Goal: Task Accomplishment & Management: Manage account settings

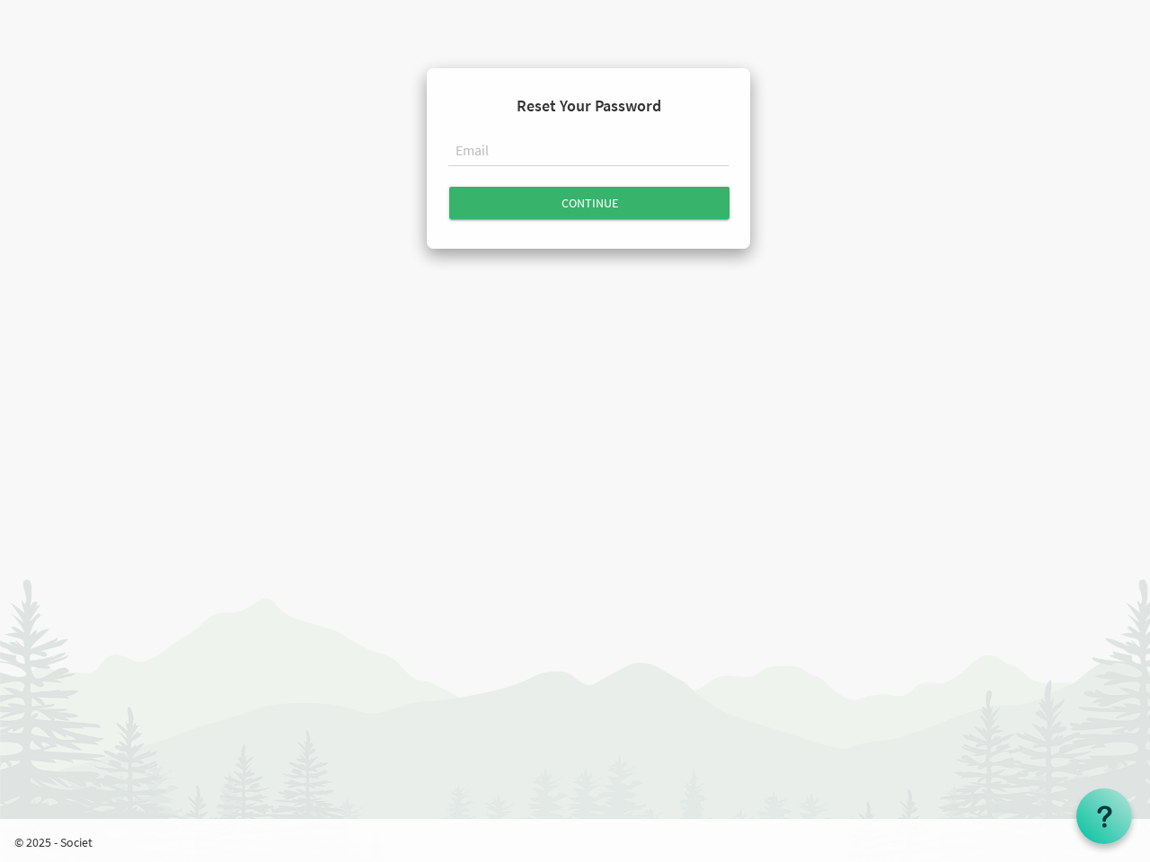
click at [588, 154] on input "text" at bounding box center [588, 152] width 280 height 31
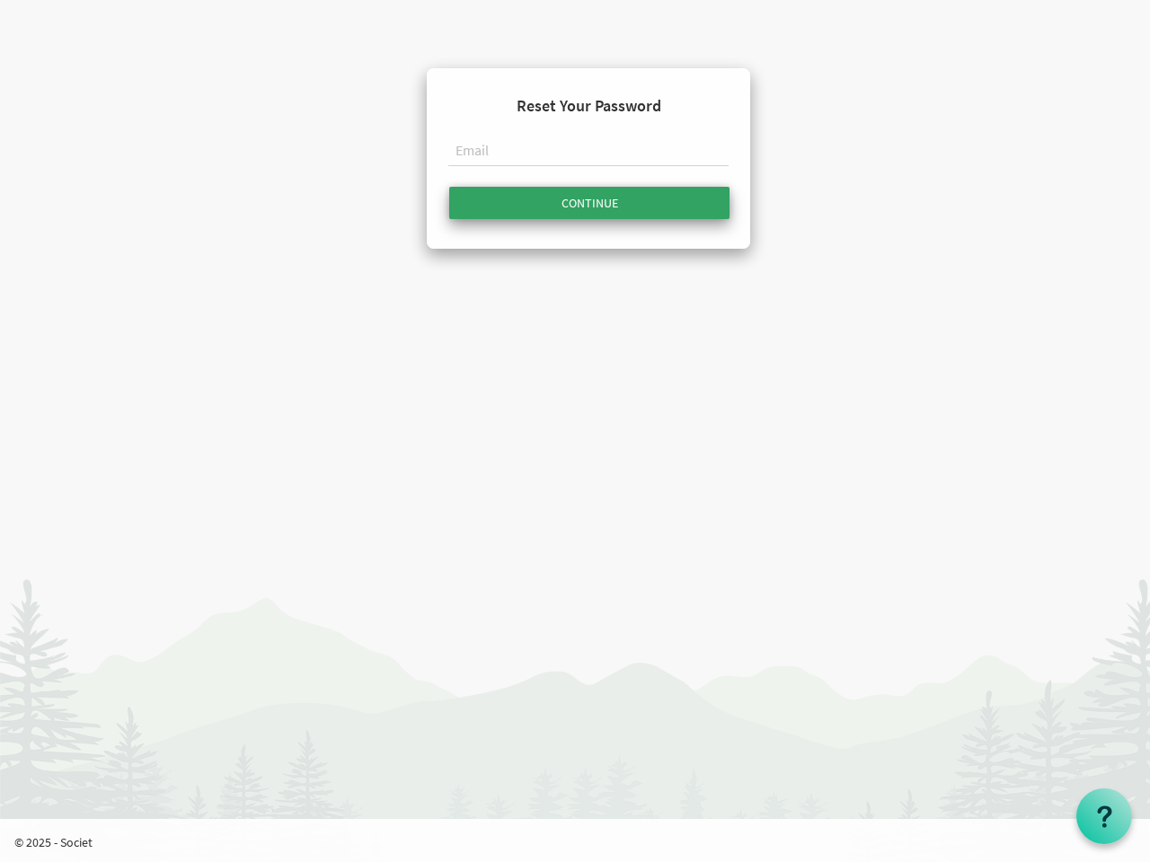
click at [589, 203] on input "Continue" at bounding box center [589, 203] width 280 height 32
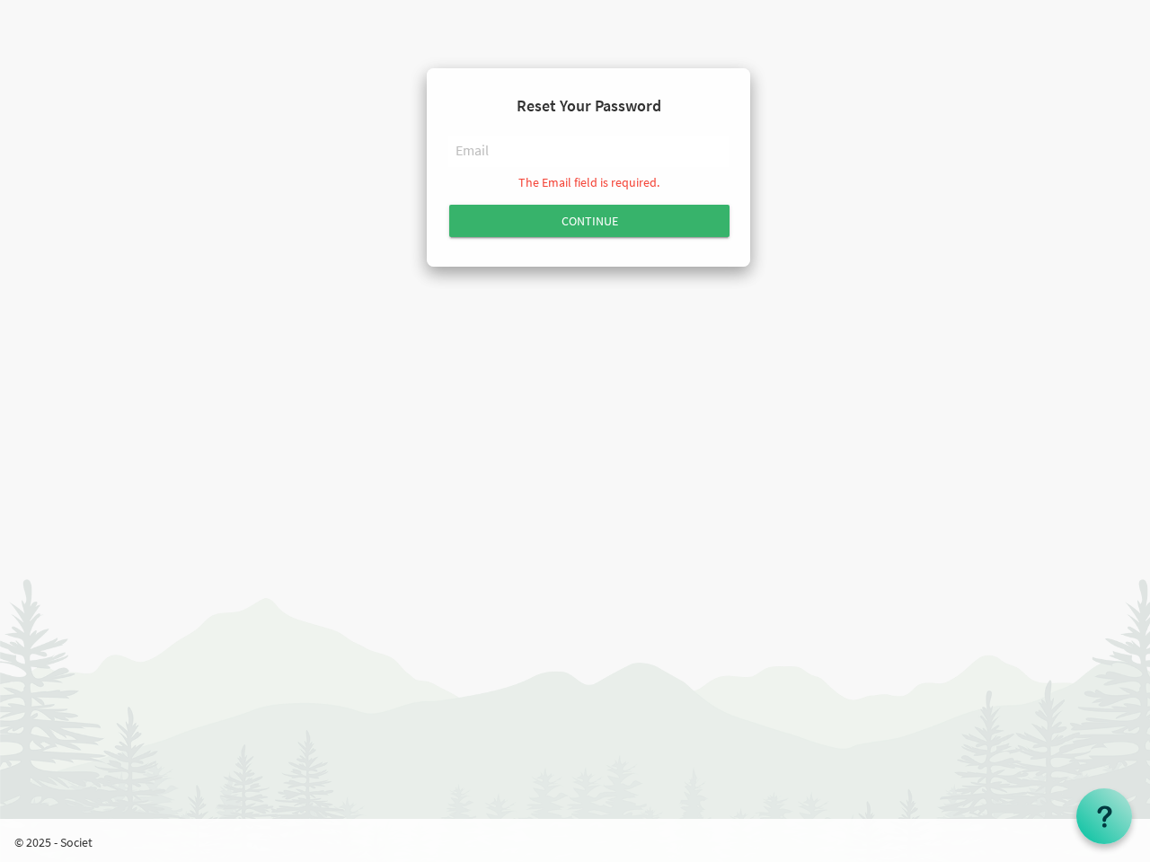
click at [1104, 816] on use at bounding box center [1104, 817] width 14 height 22
